Goal: Find specific page/section

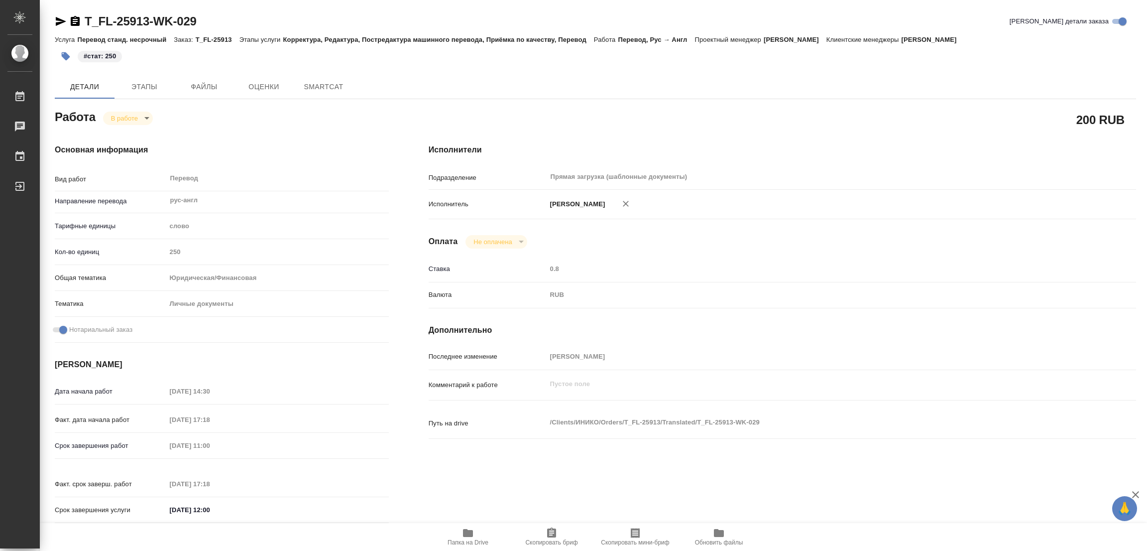
type textarea "x"
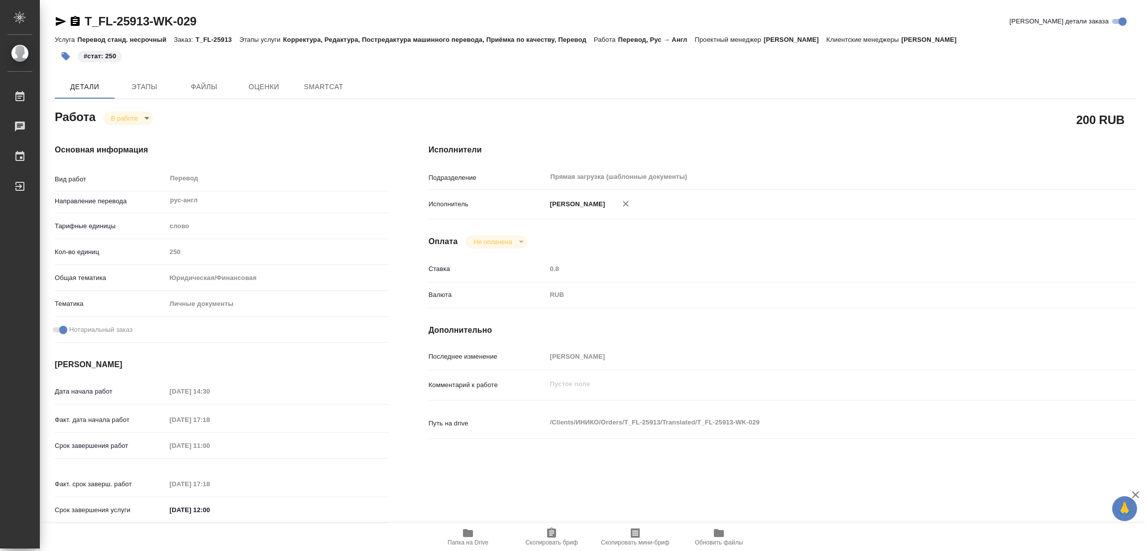
type textarea "x"
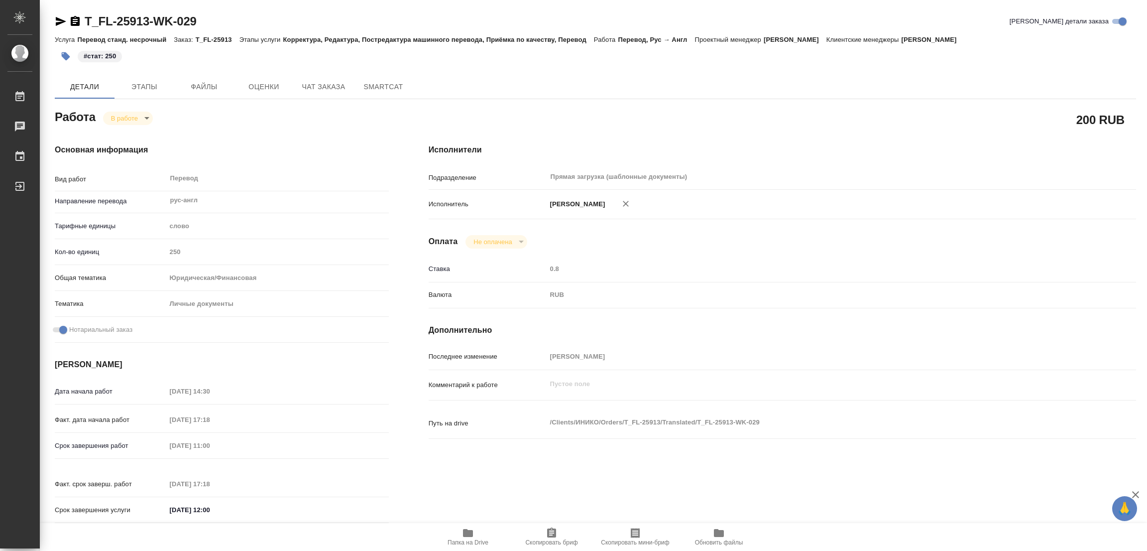
type textarea "x"
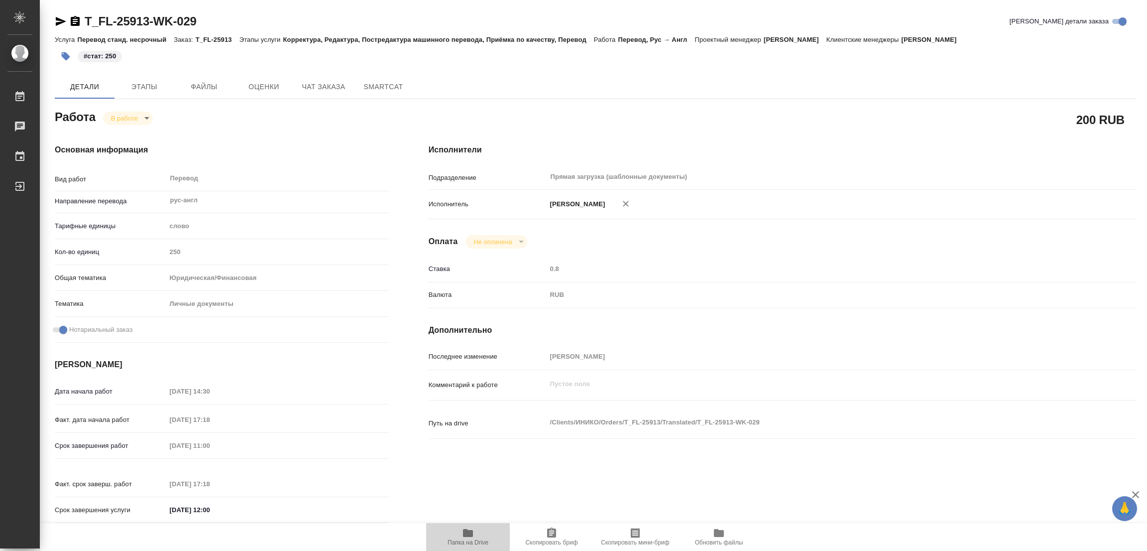
click at [462, 539] on span "Папка на Drive" at bounding box center [468, 542] width 41 height 7
type textarea "x"
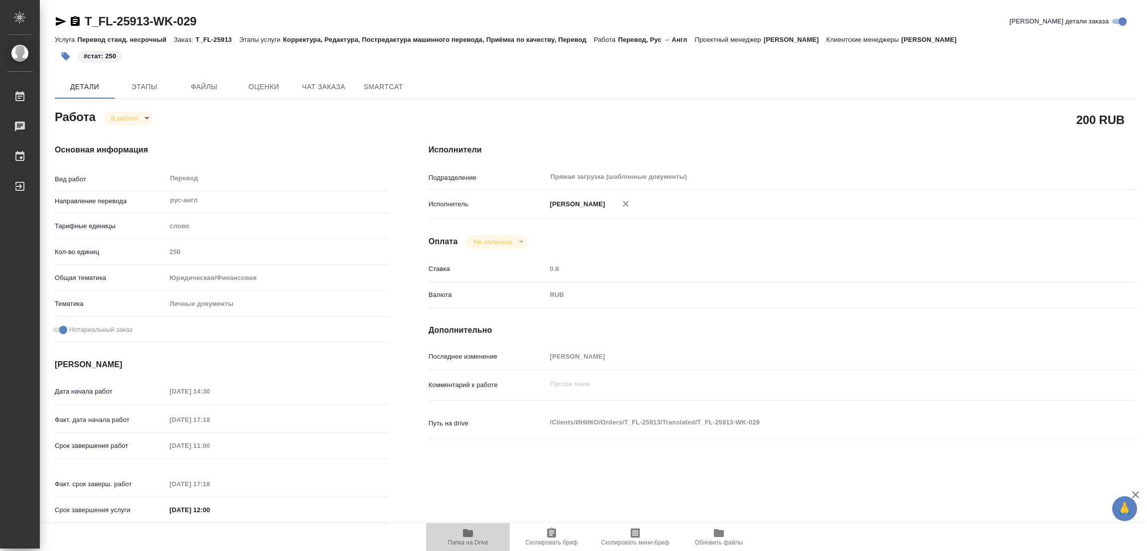
type textarea "x"
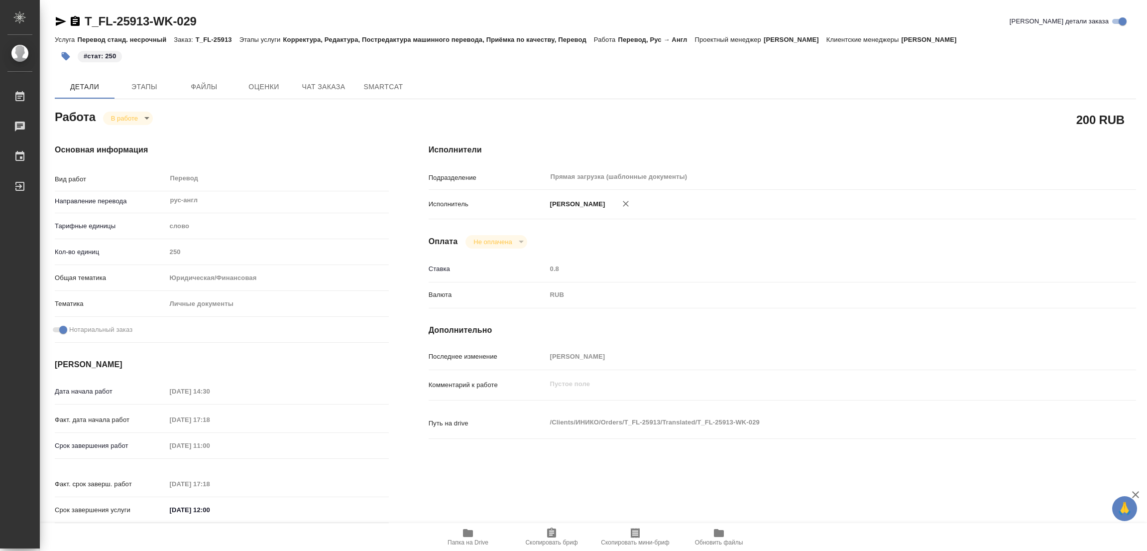
type textarea "x"
